Goal: Navigation & Orientation: Understand site structure

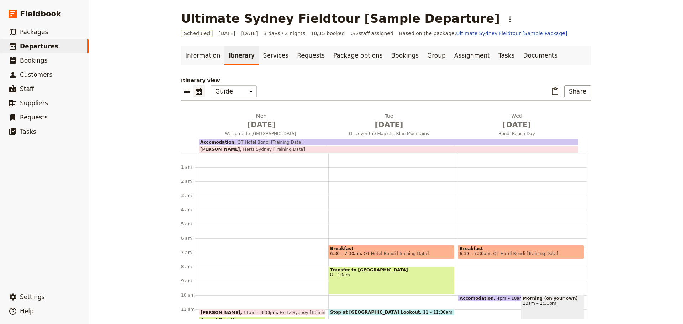
select select "STAFF"
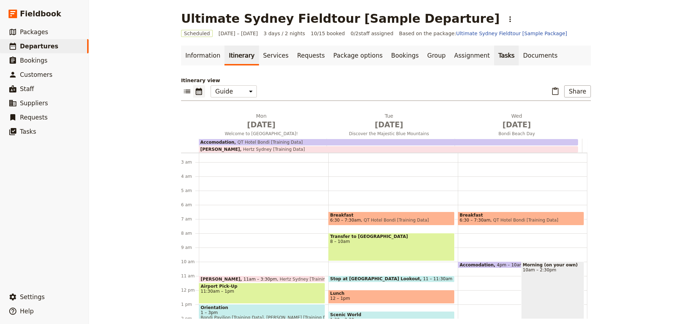
click at [494, 58] on link "Tasks" at bounding box center [506, 56] width 25 height 20
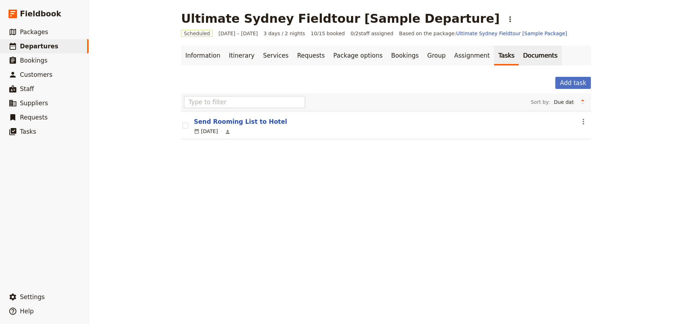
click at [519, 56] on link "Documents" at bounding box center [540, 56] width 43 height 20
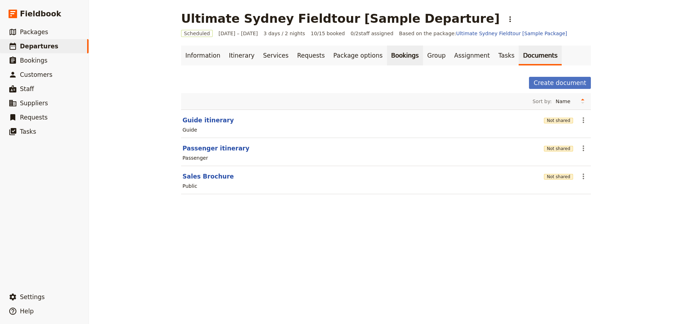
click at [387, 53] on link "Bookings" at bounding box center [405, 56] width 36 height 20
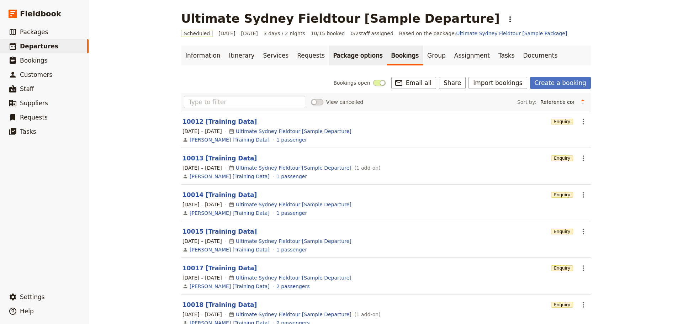
click at [336, 56] on link "Package options" at bounding box center [358, 56] width 58 height 20
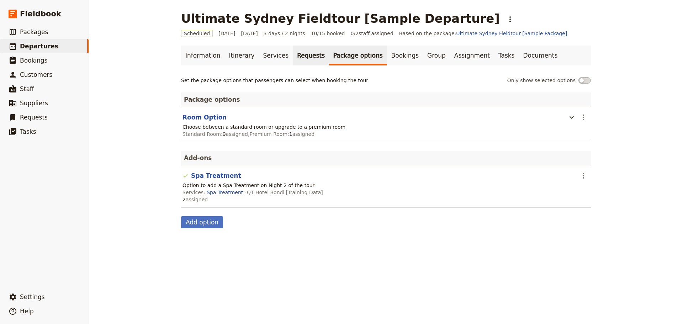
click at [294, 56] on link "Requests" at bounding box center [311, 56] width 36 height 20
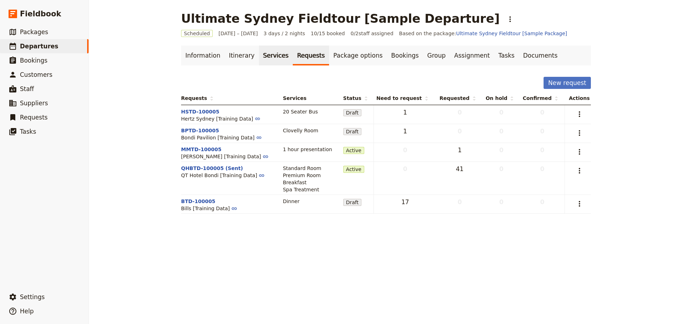
click at [262, 55] on link "Services" at bounding box center [276, 56] width 34 height 20
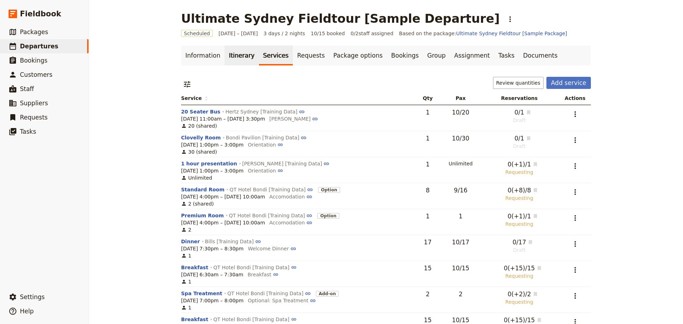
click at [237, 55] on link "Itinerary" at bounding box center [242, 56] width 34 height 20
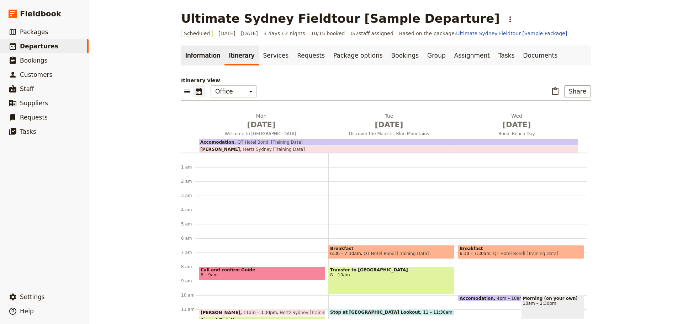
scroll to position [85, 0]
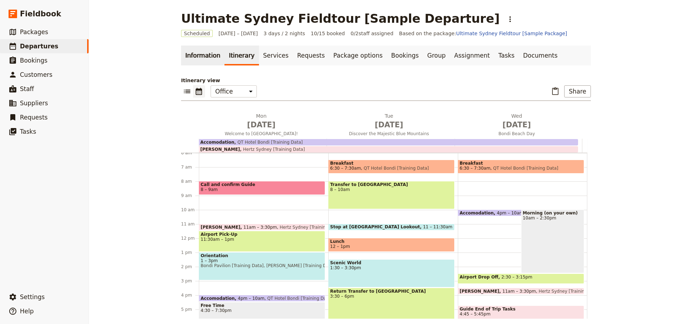
click at [198, 58] on link "Information" at bounding box center [202, 56] width 43 height 20
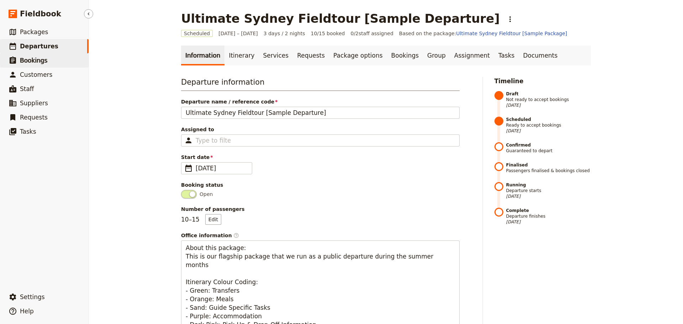
click at [32, 60] on span "Bookings" at bounding box center [33, 60] width 27 height 7
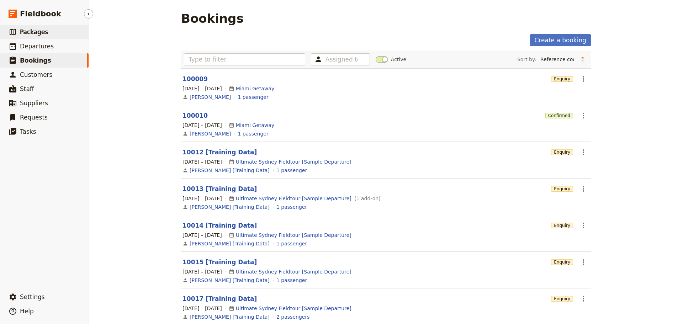
click at [62, 37] on link "​ Packages" at bounding box center [44, 32] width 89 height 14
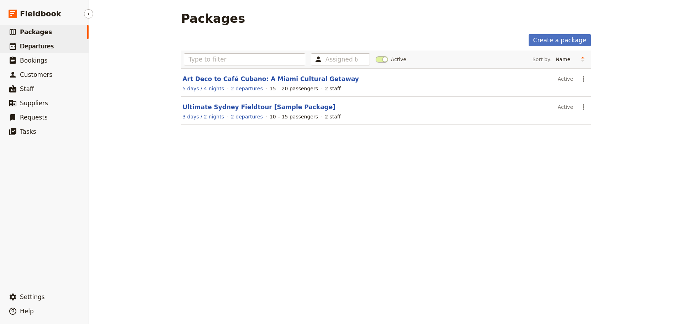
click at [43, 47] on span "Departures" at bounding box center [37, 46] width 34 height 7
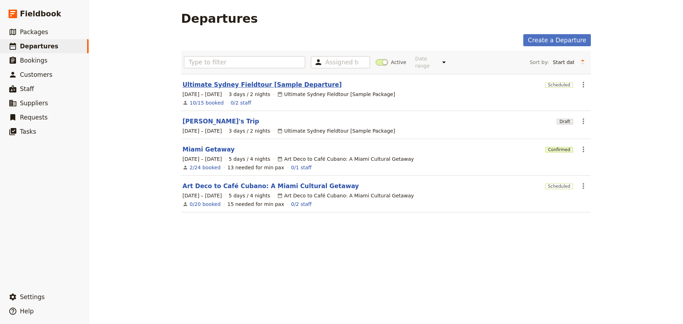
click at [247, 80] on link "Ultimate Sydney Fieldtour [Sample Departure]" at bounding box center [262, 84] width 159 height 9
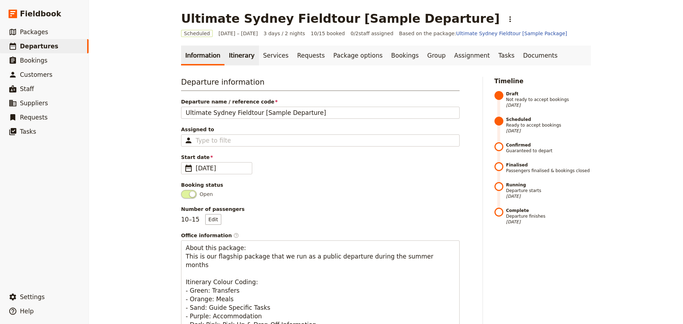
click at [231, 58] on link "Itinerary" at bounding box center [242, 56] width 34 height 20
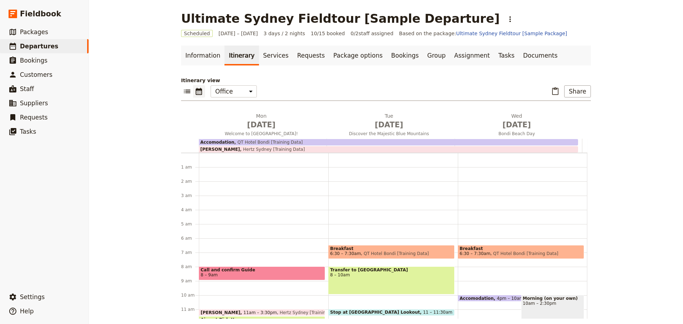
scroll to position [85, 0]
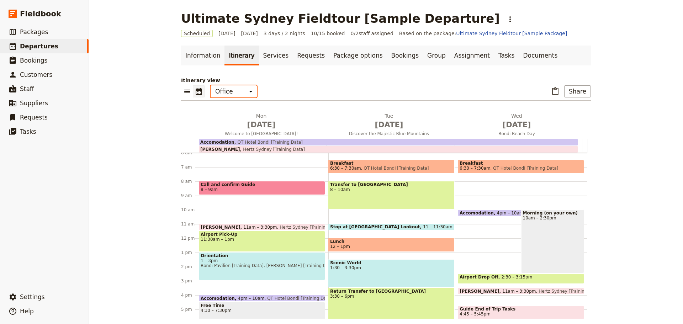
click at [235, 93] on select "Office Guide Passenger Sales" at bounding box center [234, 91] width 46 height 12
click at [211, 85] on select "Office Guide Passenger Sales" at bounding box center [234, 91] width 46 height 12
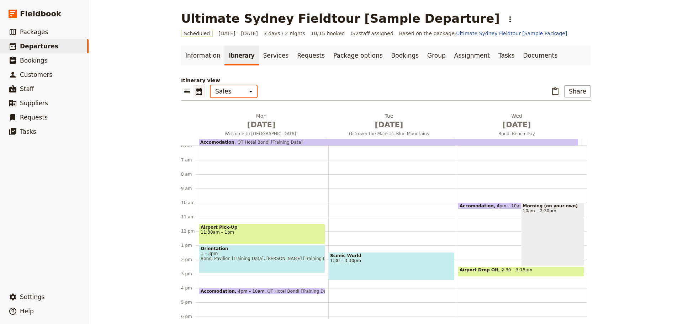
click at [237, 91] on select "Office Guide Passenger Sales" at bounding box center [234, 91] width 46 height 12
select select "PASSENGER"
click at [211, 85] on select "Office Guide Passenger Sales" at bounding box center [234, 91] width 46 height 12
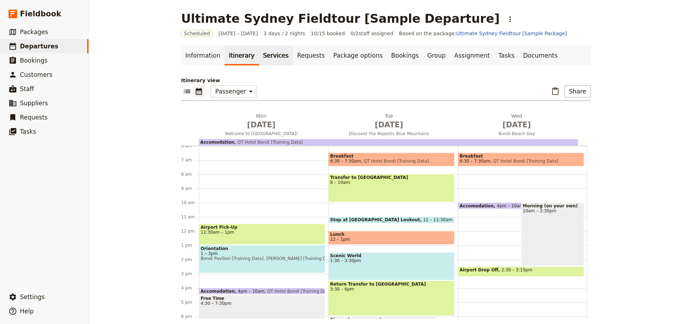
click at [262, 55] on link "Services" at bounding box center [276, 56] width 34 height 20
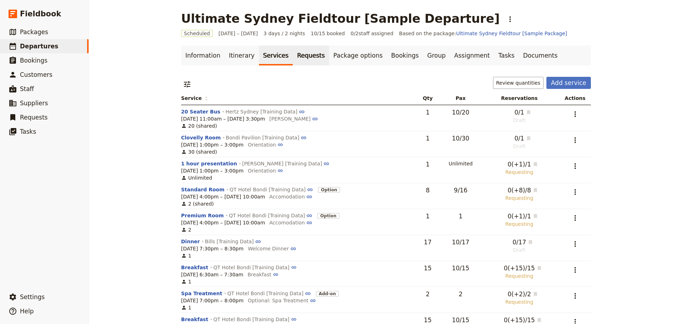
click at [295, 55] on link "Requests" at bounding box center [311, 56] width 36 height 20
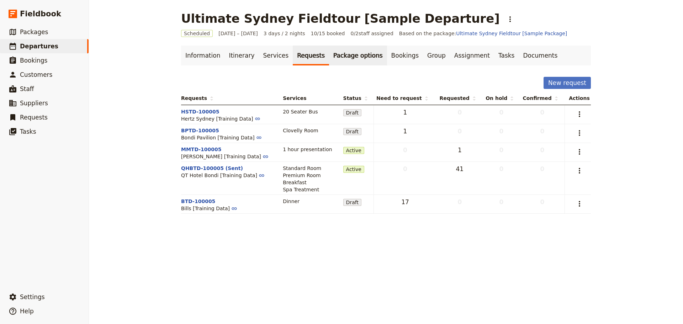
click at [334, 55] on link "Package options" at bounding box center [358, 56] width 58 height 20
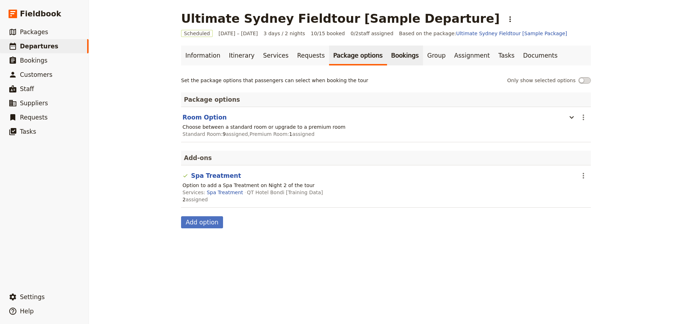
click at [387, 56] on link "Bookings" at bounding box center [405, 56] width 36 height 20
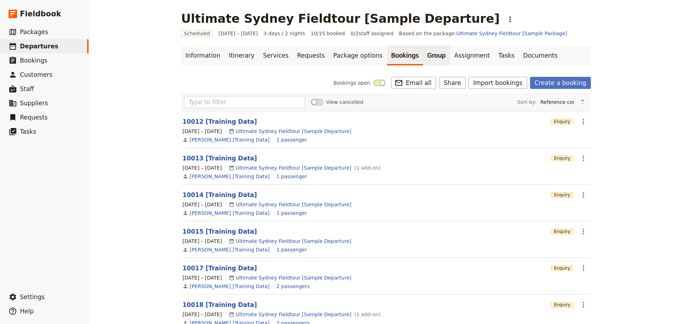
click at [423, 57] on link "Group" at bounding box center [436, 56] width 27 height 20
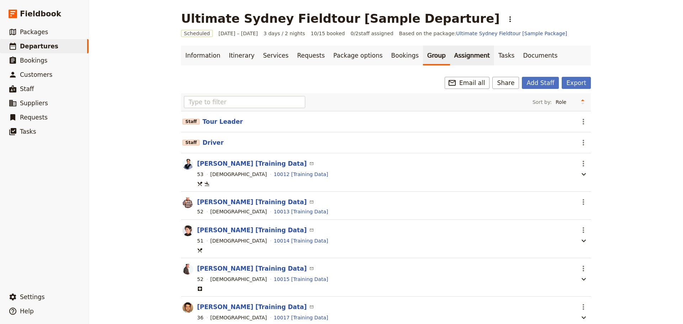
click at [450, 55] on link "Assignment" at bounding box center [472, 56] width 44 height 20
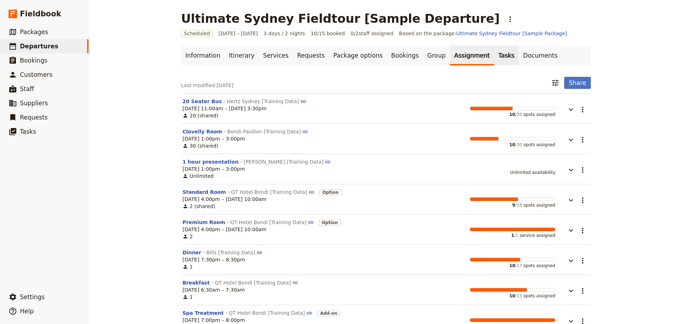
click at [494, 59] on link "Tasks" at bounding box center [506, 56] width 25 height 20
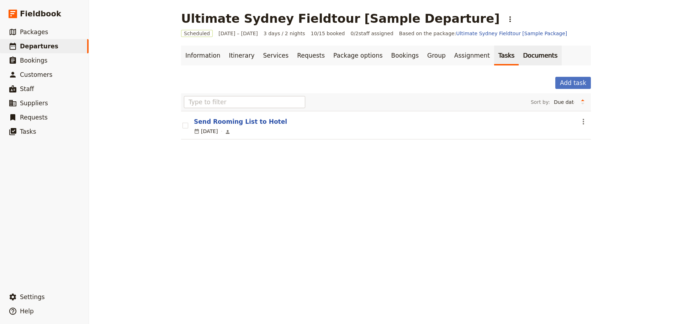
click at [519, 59] on link "Documents" at bounding box center [540, 56] width 43 height 20
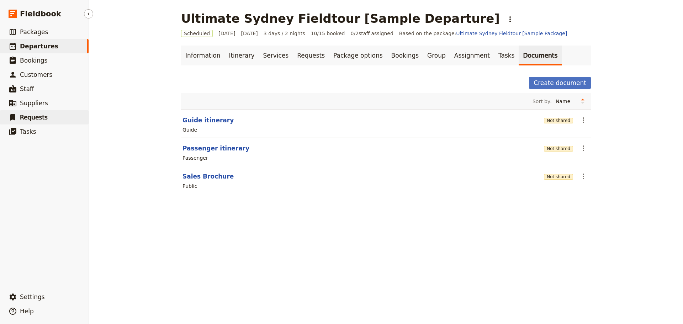
click at [40, 119] on span "Requests" at bounding box center [34, 117] width 28 height 7
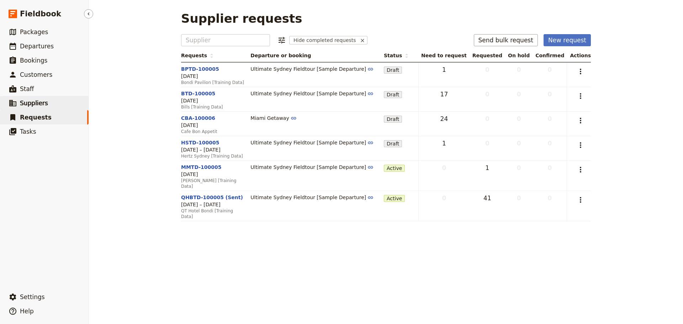
click at [44, 99] on span "Suppliers" at bounding box center [34, 103] width 28 height 9
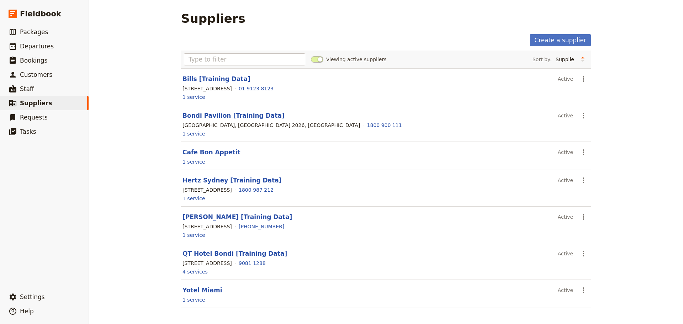
click at [201, 151] on link "Cafe Bon Appetit" at bounding box center [212, 152] width 58 height 7
